Goal: Go to known website: Access a specific website the user already knows

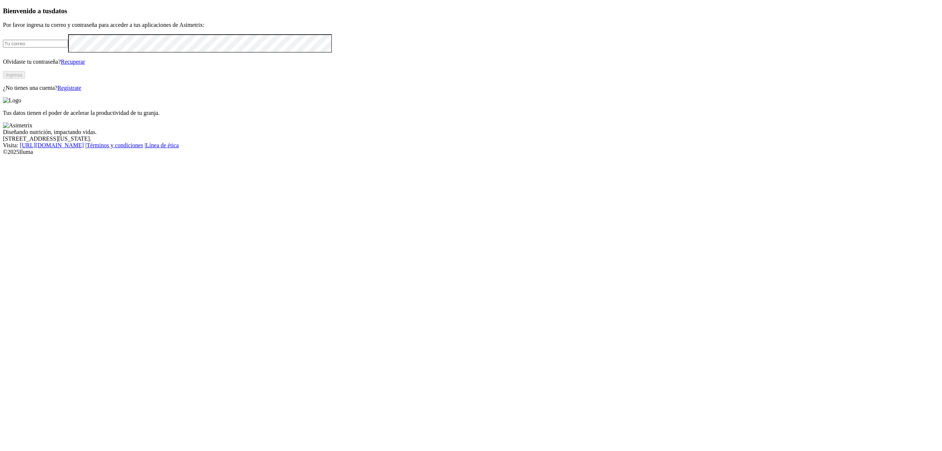
type input "[EMAIL_ADDRESS][DOMAIN_NAME]"
click at [25, 79] on button "Ingresa" at bounding box center [14, 75] width 22 height 8
